Goal: Find specific page/section: Find specific page/section

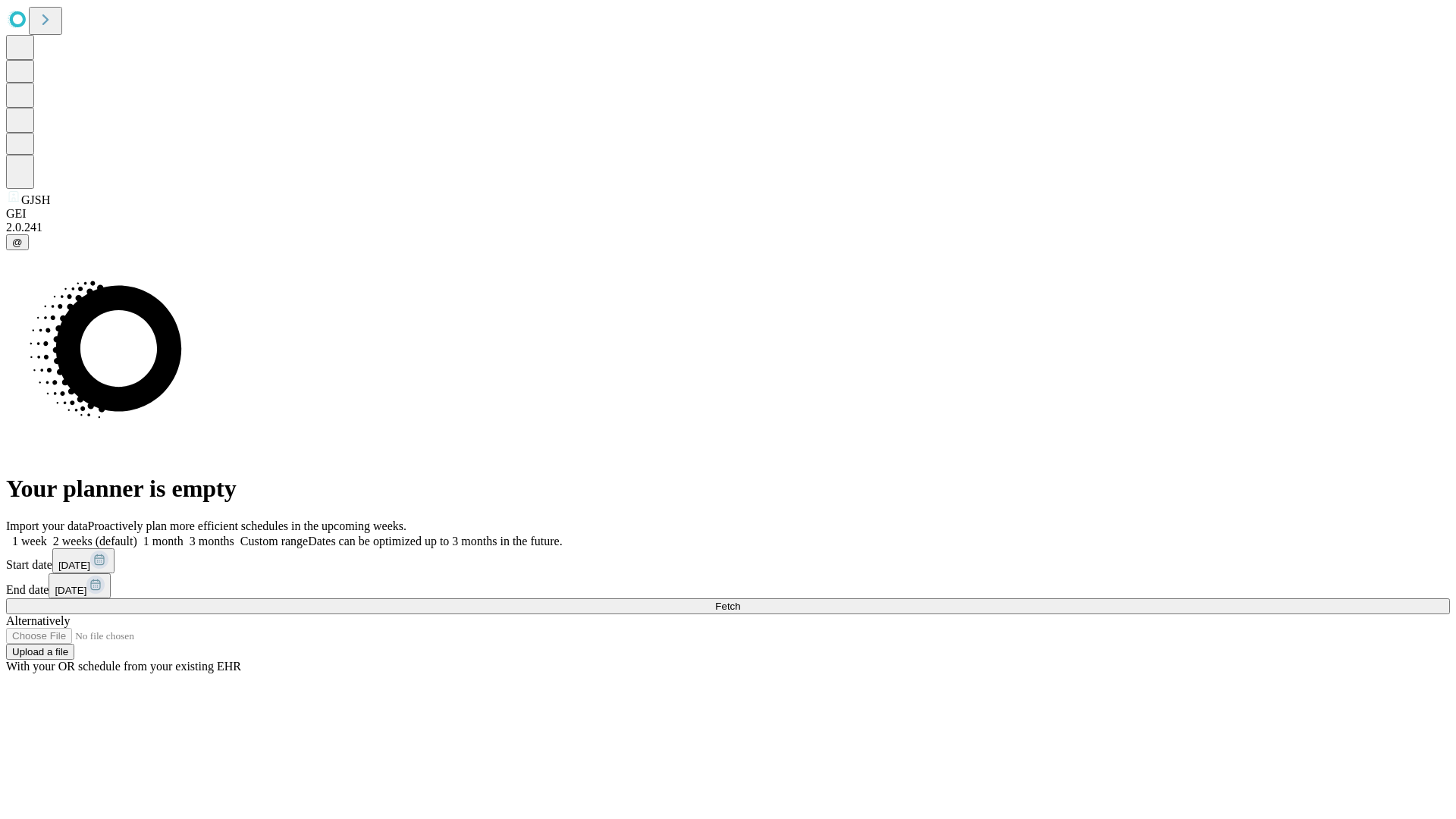
click at [740, 600] on span "Fetch" at bounding box center [728, 606] width 25 height 12
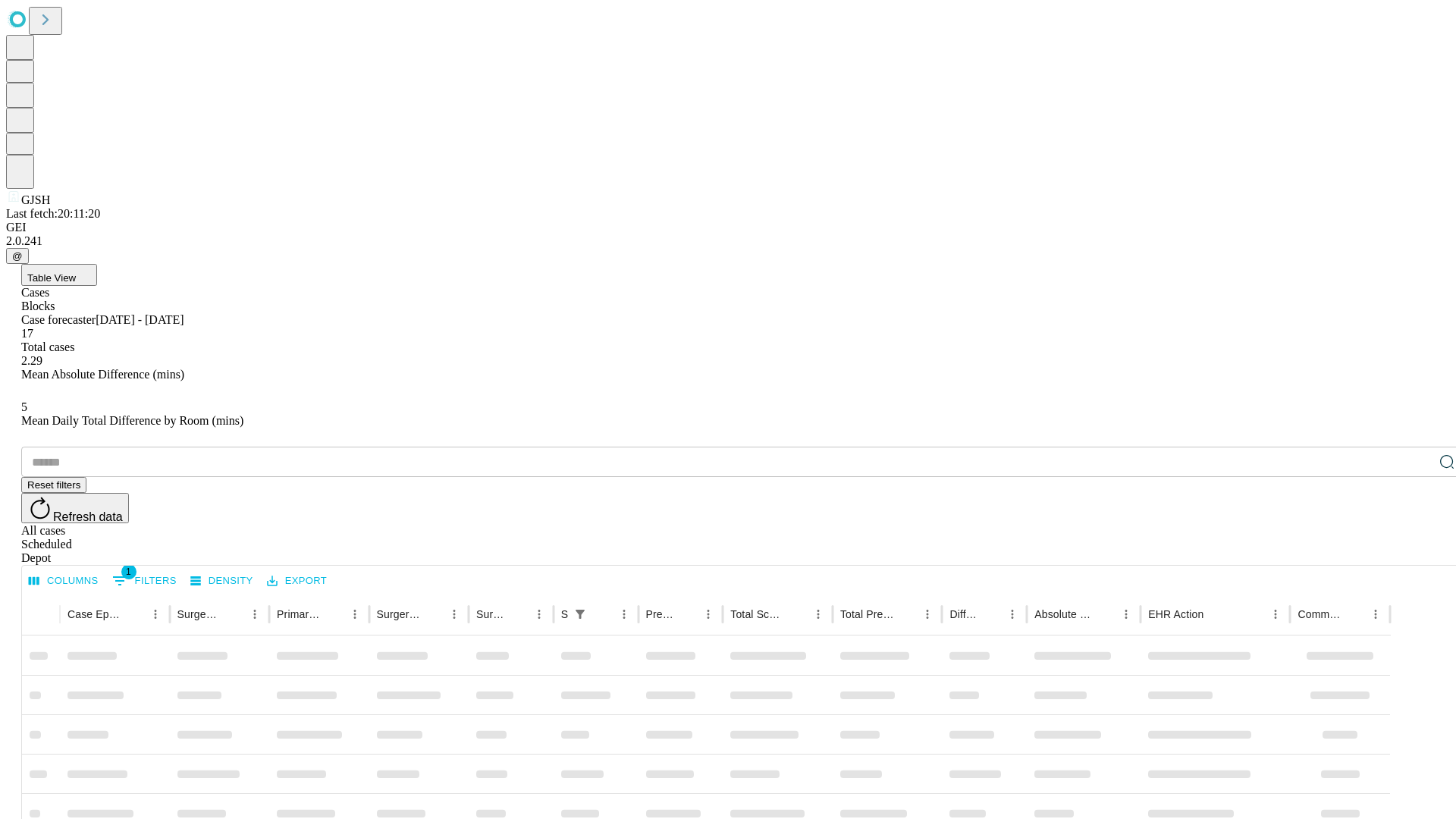
click at [1417, 551] on div "Depot" at bounding box center [743, 557] width 1444 height 13
click at [1293, 524] on div "All cases" at bounding box center [743, 530] width 1444 height 13
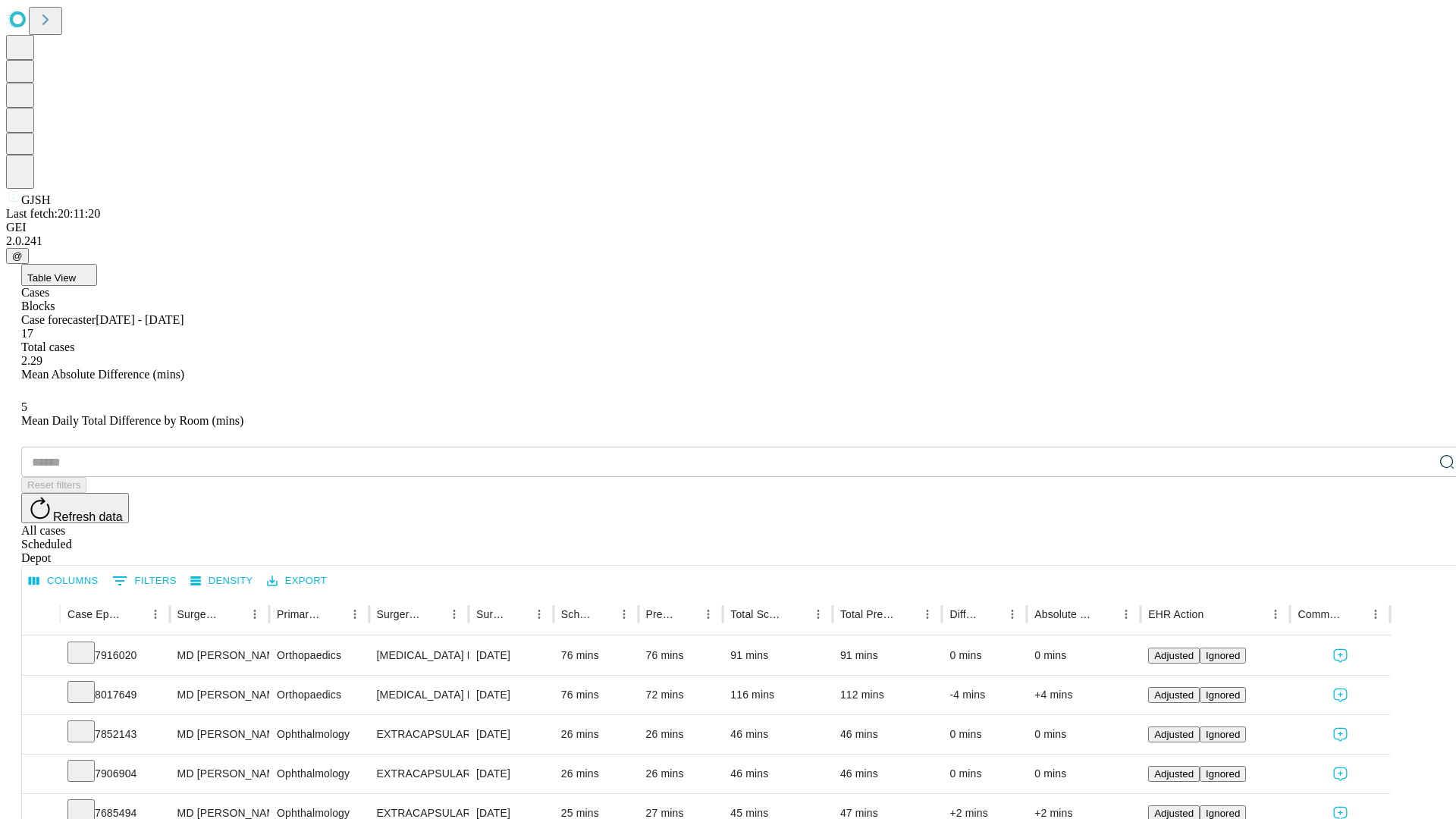
type input "*******"
